Goal: Information Seeking & Learning: Learn about a topic

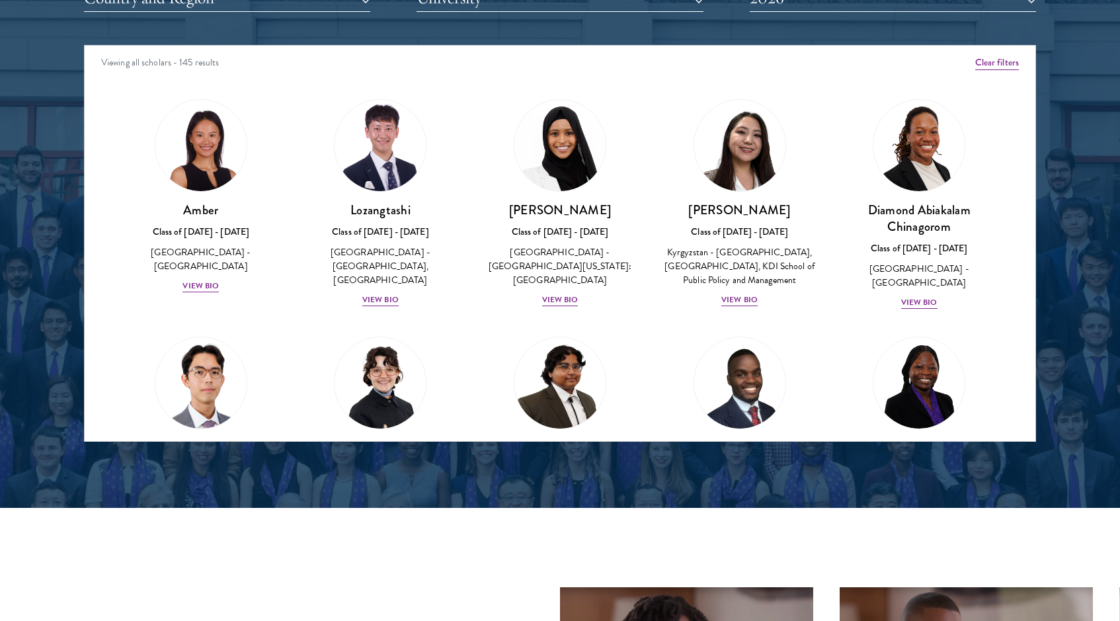
scroll to position [4393, 0]
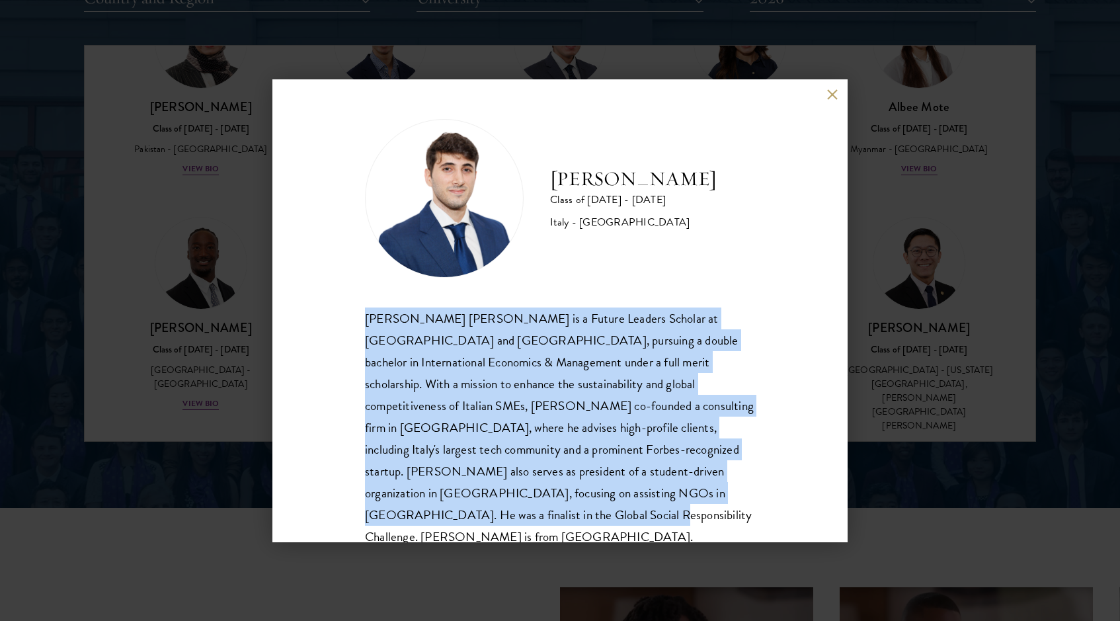
drag, startPoint x: 362, startPoint y: 319, endPoint x: 783, endPoint y: 494, distance: 455.5
click at [783, 494] on div "[PERSON_NAME] Class of [DATE] - [DATE] [GEOGRAPHIC_DATA] - [GEOGRAPHIC_DATA] [P…" at bounding box center [559, 310] width 575 height 463
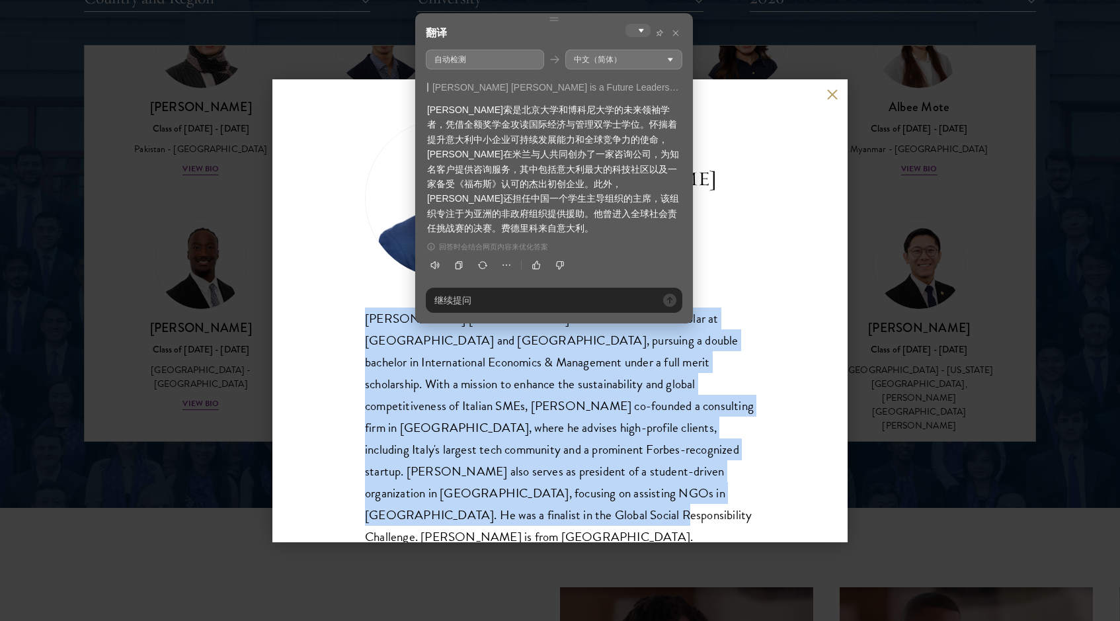
click at [682, 20] on div "翻译 自动检测 中文（简体） [PERSON_NAME] [PERSON_NAME] is a Future Leaders Scholar at [GEOG…" at bounding box center [554, 168] width 278 height 310
click at [681, 37] on div at bounding box center [653, 33] width 57 height 18
click at [681, 35] on span at bounding box center [675, 32] width 13 height 13
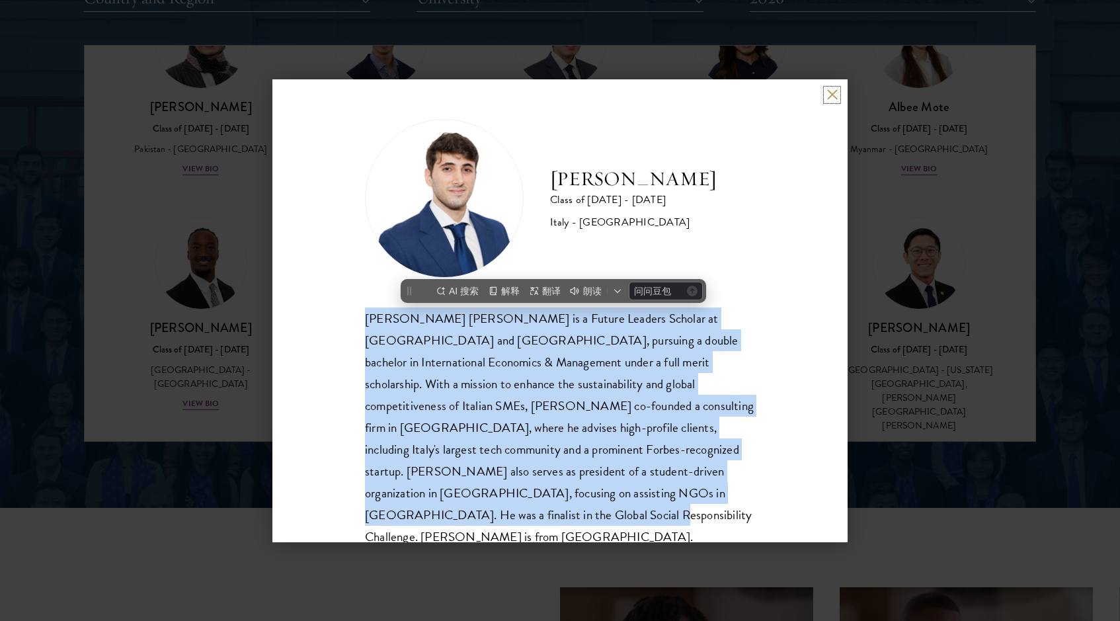
click at [831, 91] on button at bounding box center [831, 94] width 11 height 11
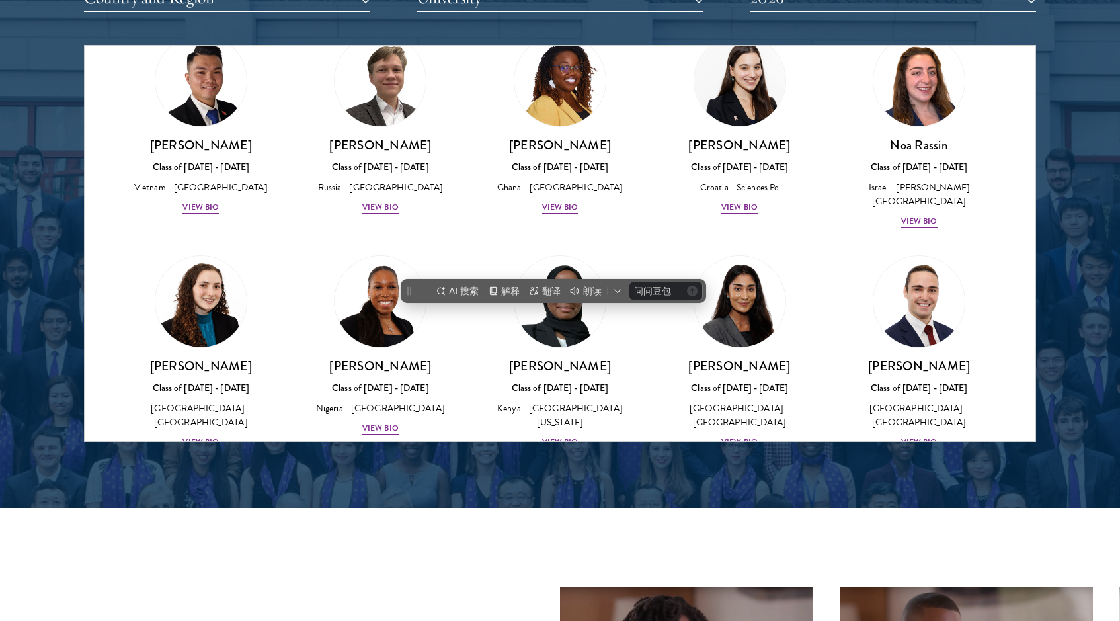
scroll to position [4889, 0]
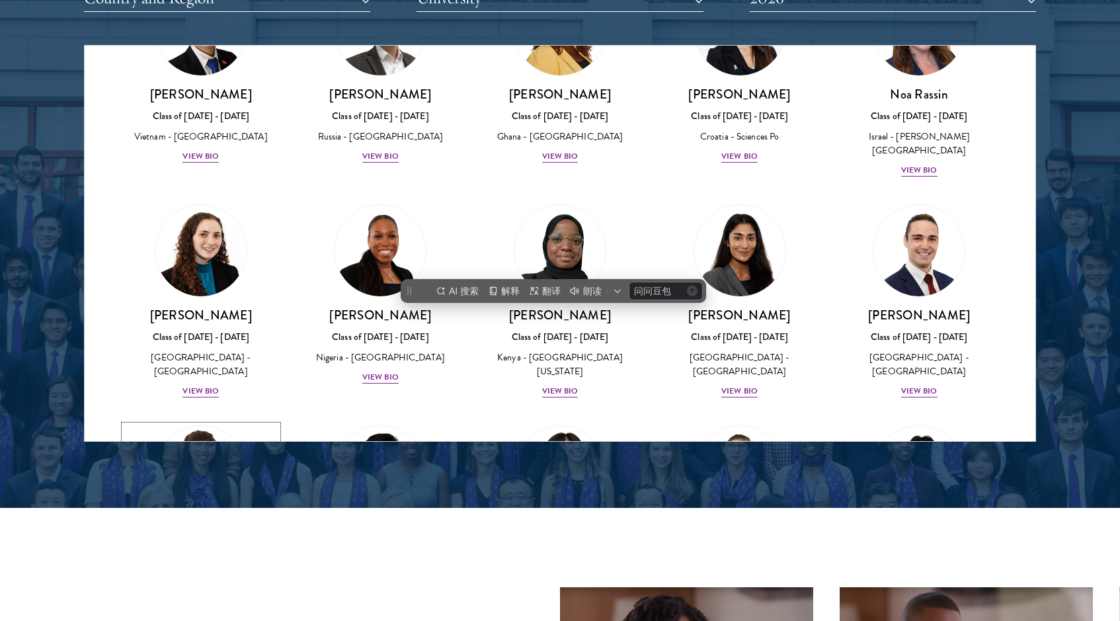
click at [219, 421] on img at bounding box center [201, 471] width 100 height 100
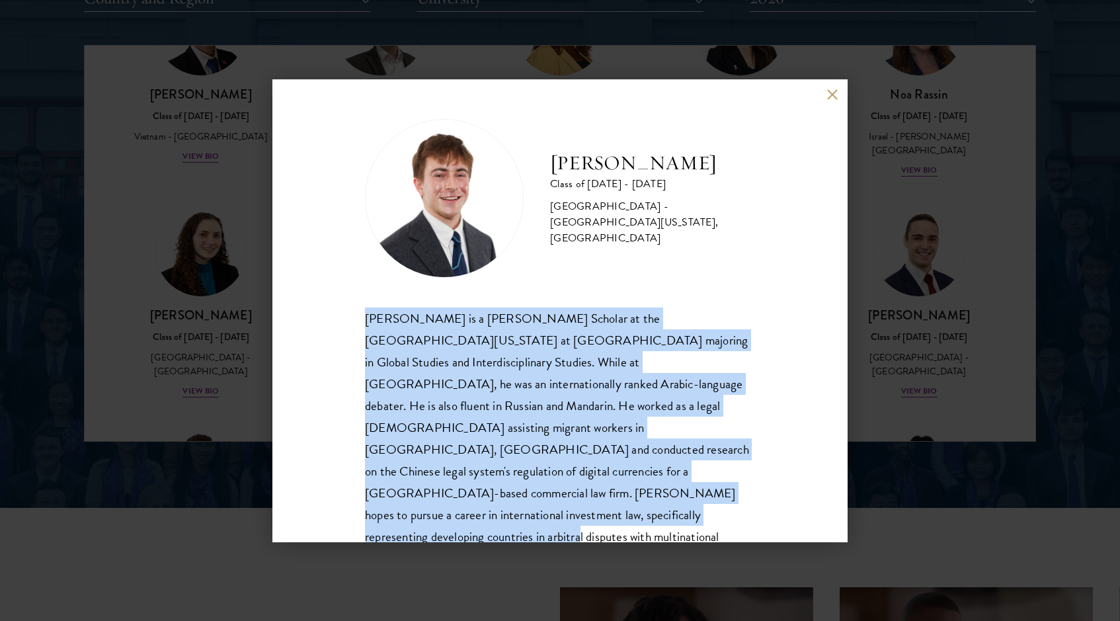
drag, startPoint x: 352, startPoint y: 309, endPoint x: 772, endPoint y: 492, distance: 458.0
click at [772, 492] on div "[PERSON_NAME] Class of [DATE] - [DATE] [GEOGRAPHIC_DATA] - [GEOGRAPHIC_DATA][US…" at bounding box center [559, 310] width 575 height 463
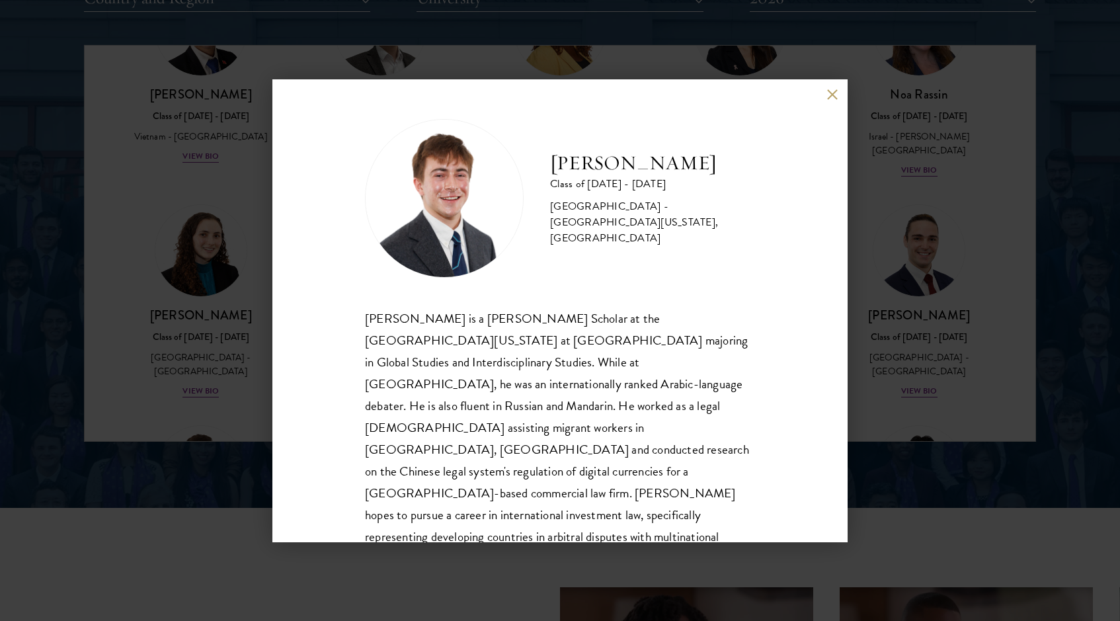
click at [772, 240] on div "[PERSON_NAME] Class of [DATE] - [DATE] [GEOGRAPHIC_DATA] - [GEOGRAPHIC_DATA][US…" at bounding box center [559, 310] width 575 height 463
click at [833, 98] on button at bounding box center [831, 94] width 11 height 11
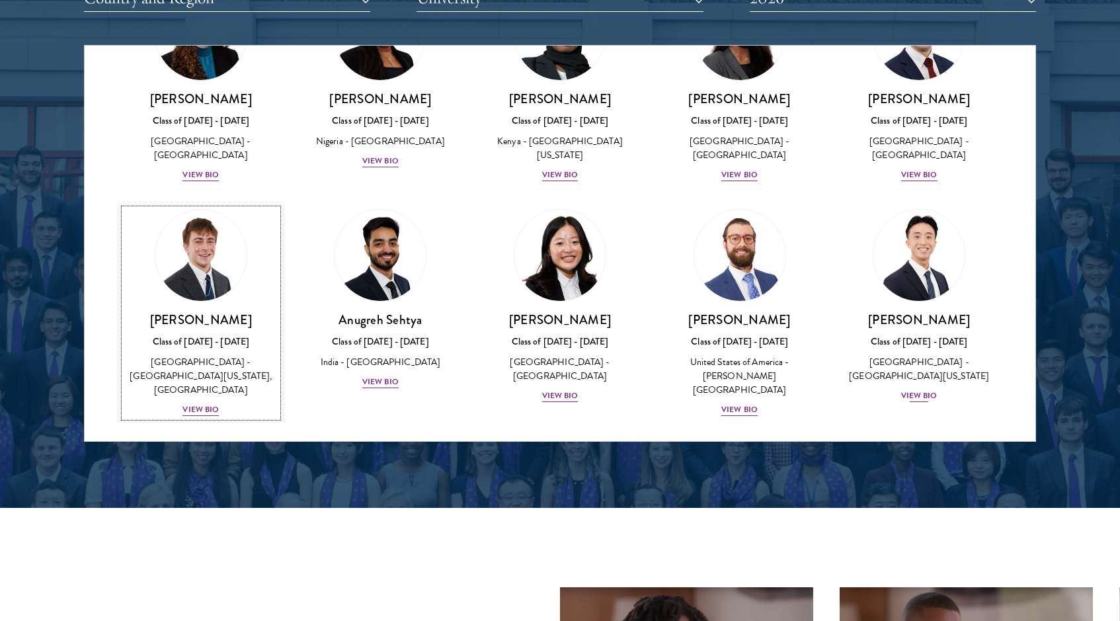
scroll to position [5156, 0]
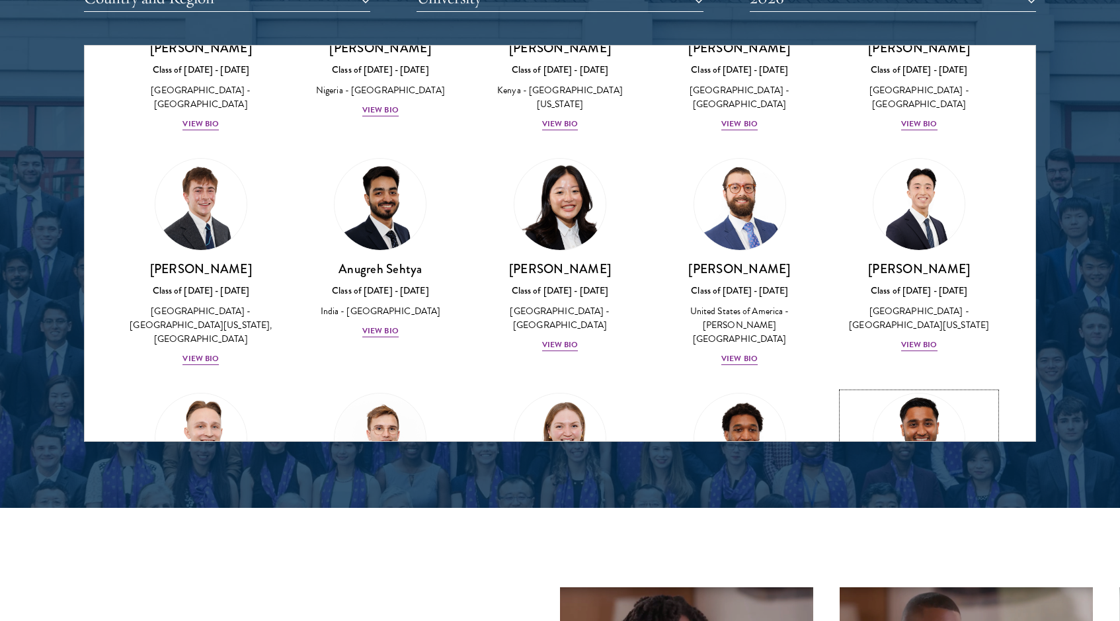
click at [916, 389] on img at bounding box center [919, 439] width 100 height 100
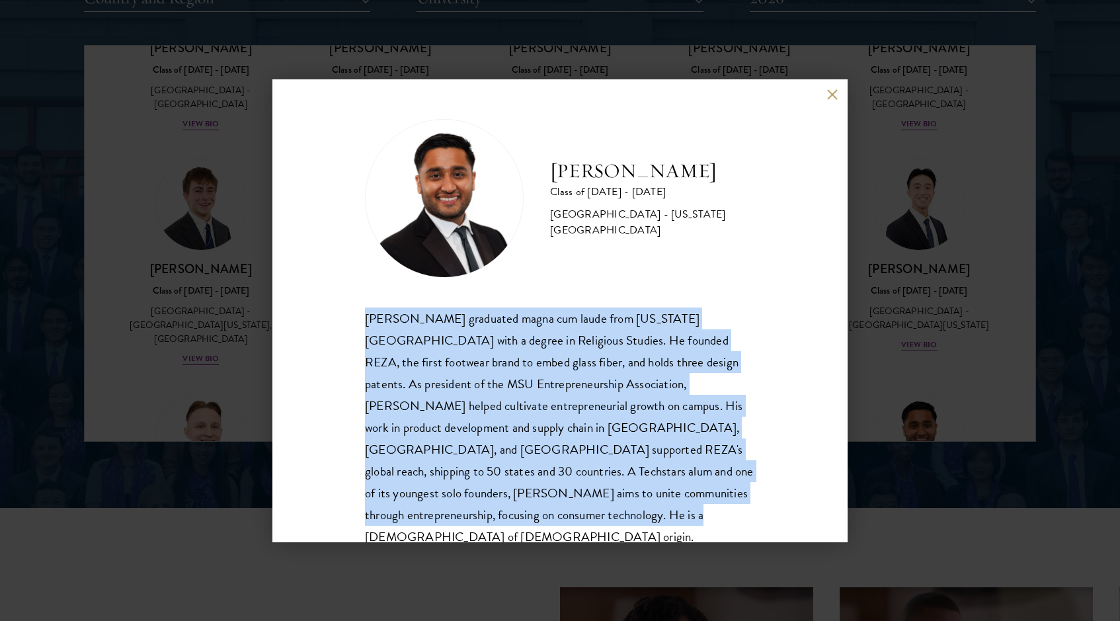
drag, startPoint x: 344, startPoint y: 312, endPoint x: 639, endPoint y: 511, distance: 355.1
click at [639, 511] on div "[PERSON_NAME] Class of [DATE] - [DATE] [GEOGRAPHIC_DATA] - [US_STATE][GEOGRAPHI…" at bounding box center [559, 310] width 575 height 463
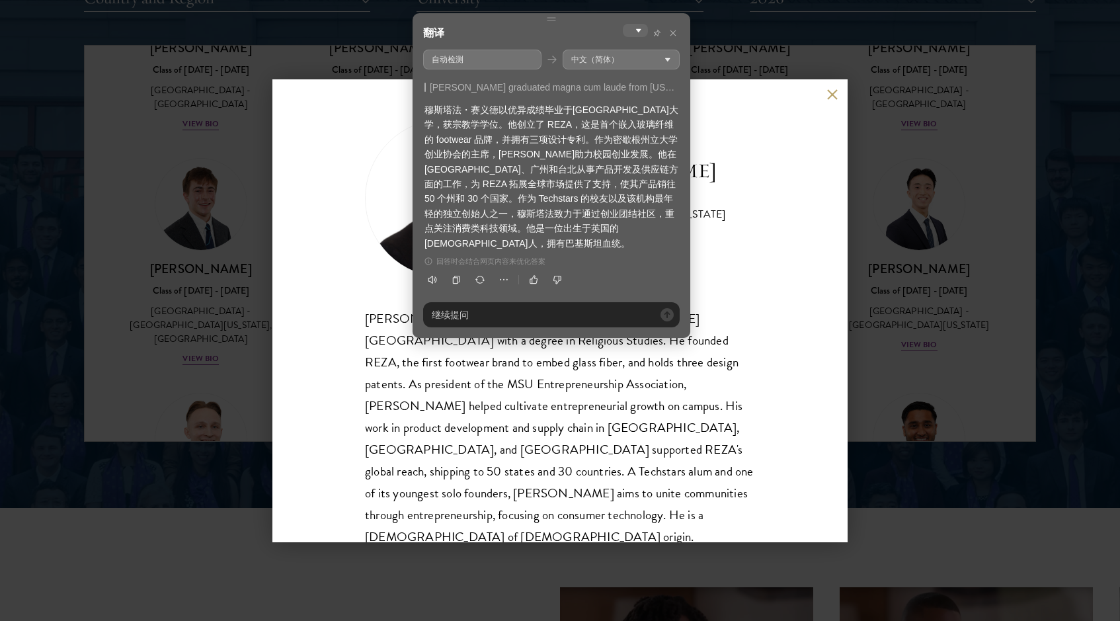
click at [914, 251] on div "[PERSON_NAME] Class of [DATE] - [DATE] [GEOGRAPHIC_DATA] - [US_STATE][GEOGRAPHI…" at bounding box center [560, 310] width 1120 height 621
click at [992, 237] on div "[PERSON_NAME] Class of [DATE] - [DATE] [GEOGRAPHIC_DATA] - [US_STATE][GEOGRAPHI…" at bounding box center [560, 310] width 1120 height 621
